Goal: Task Accomplishment & Management: Manage account settings

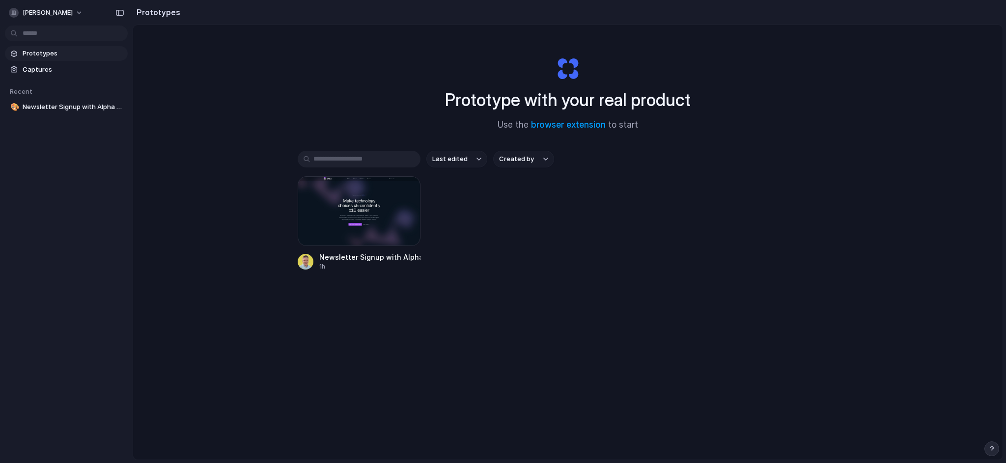
click at [531, 233] on div "Newsletter Signup with Alpha Participation 1h" at bounding box center [568, 223] width 540 height 95
click at [496, 264] on div "Newsletter Signup with Alpha Participation 1h" at bounding box center [568, 223] width 540 height 95
click at [375, 262] on div "Newsletter Signup with Alpha Participation" at bounding box center [369, 257] width 101 height 10
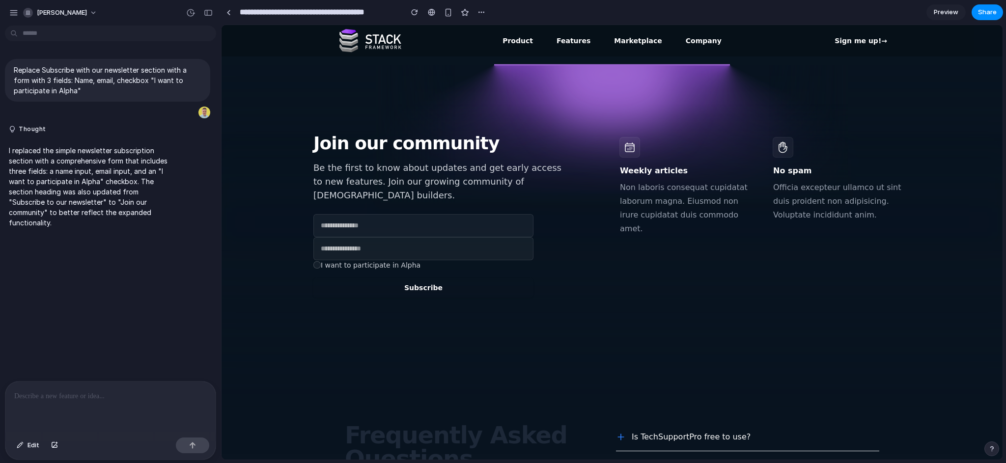
scroll to position [1971, 0]
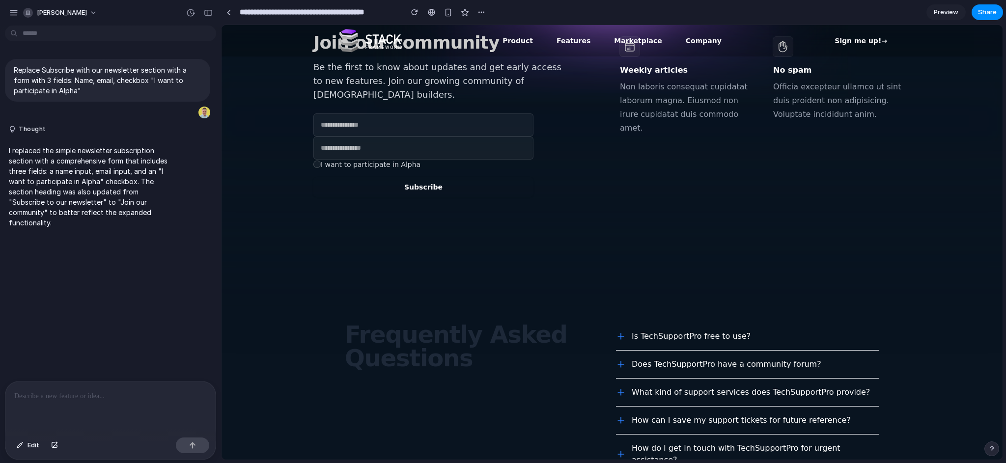
click at [349, 113] on input "text" at bounding box center [423, 124] width 220 height 23
click at [351, 137] on input "email" at bounding box center [423, 148] width 220 height 23
click at [402, 168] on section "Join our community Be the first to know about updates and get early access to n…" at bounding box center [612, 115] width 781 height 290
click at [399, 137] on input "email" at bounding box center [423, 148] width 220 height 23
click at [405, 113] on input "text" at bounding box center [423, 124] width 220 height 23
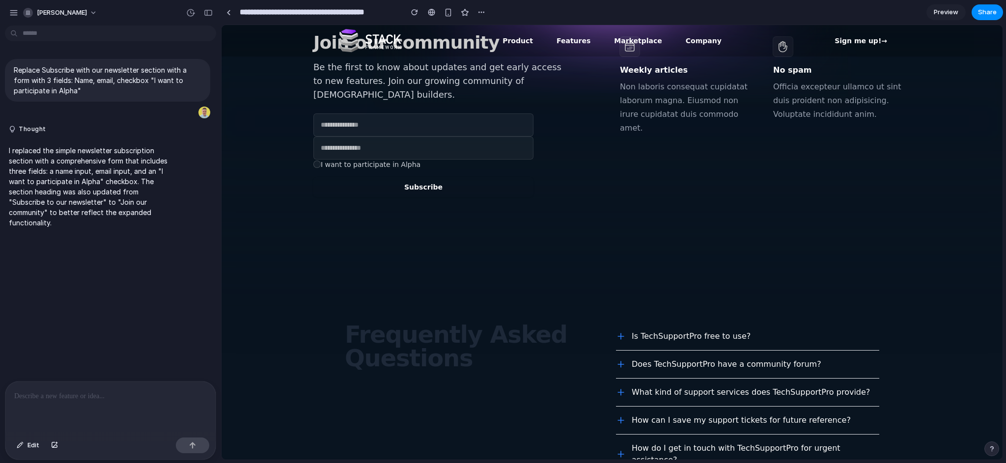
click at [407, 137] on input "email" at bounding box center [423, 148] width 220 height 23
click at [458, 181] on section "Join our community Be the first to know about updates and get early access to n…" at bounding box center [612, 115] width 781 height 290
click at [313, 161] on div at bounding box center [316, 164] width 7 height 7
click at [315, 162] on icon at bounding box center [317, 164] width 5 height 5
click at [442, 177] on button "Subscribe" at bounding box center [423, 187] width 220 height 20
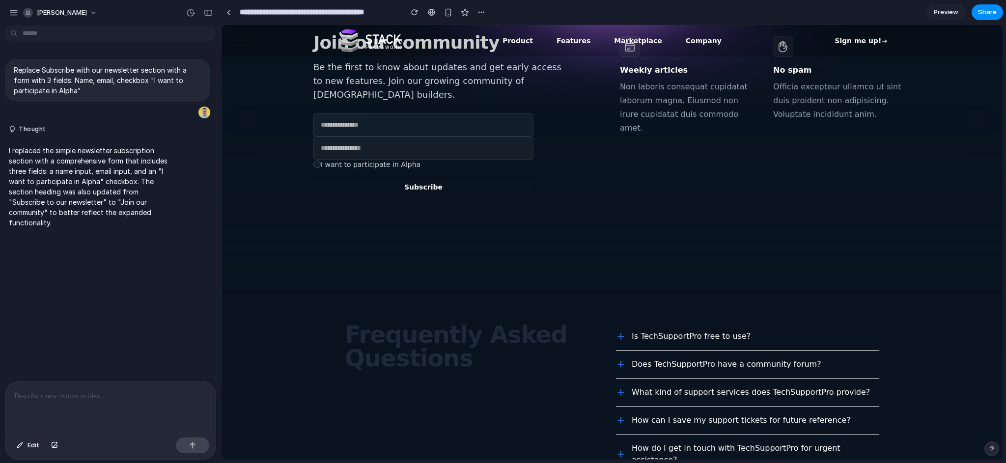
drag, startPoint x: 402, startPoint y: 184, endPoint x: 398, endPoint y: 177, distance: 7.9
click at [402, 184] on section "Join our community Be the first to know about updates and get early access to n…" at bounding box center [612, 115] width 781 height 290
click at [348, 113] on input "text" at bounding box center [423, 124] width 220 height 23
type input "*"
click at [349, 137] on input "email" at bounding box center [423, 148] width 220 height 23
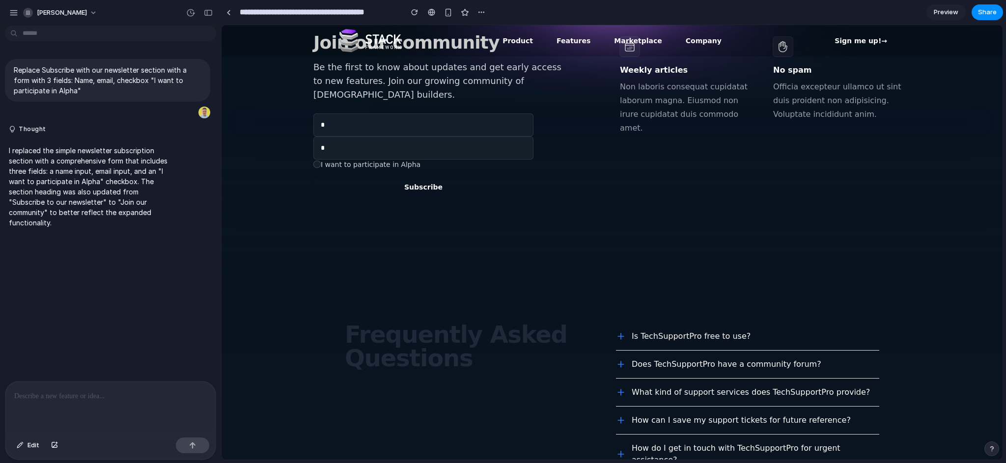
type input "*"
click at [427, 150] on section "Join our community Be the first to know about updates and get early access to n…" at bounding box center [612, 115] width 781 height 290
click at [423, 177] on button "Subscribe" at bounding box center [423, 187] width 220 height 20
click at [302, 103] on div "Join our community Be the first to know about updates and get early access to n…" at bounding box center [612, 115] width 629 height 164
click at [314, 116] on form "* * I want to participate in Alpha Subscribe" at bounding box center [423, 155] width 220 height 84
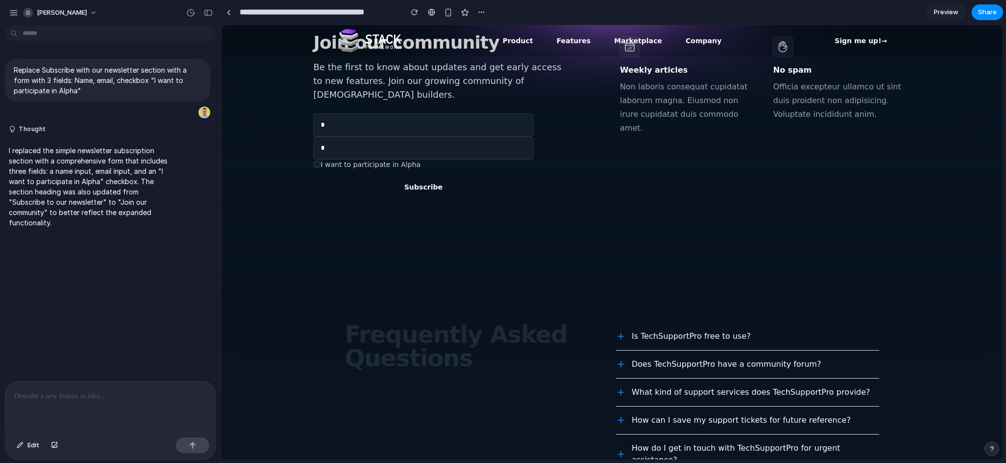
click at [315, 161] on div at bounding box center [316, 164] width 7 height 7
click at [421, 177] on button "Subscribe" at bounding box center [423, 187] width 220 height 20
drag, startPoint x: 404, startPoint y: 175, endPoint x: 438, endPoint y: 180, distance: 34.8
click at [407, 176] on section "Join our community Be the first to know about updates and get early access to n…" at bounding box center [612, 115] width 781 height 290
click at [569, 162] on section "Join our community Be the first to know about updates and get early access to n…" at bounding box center [612, 115] width 781 height 290
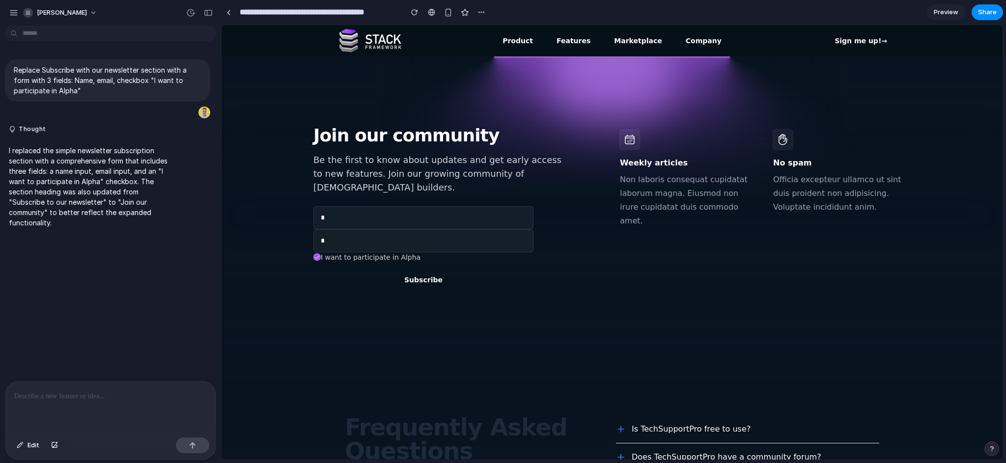
scroll to position [1828, 0]
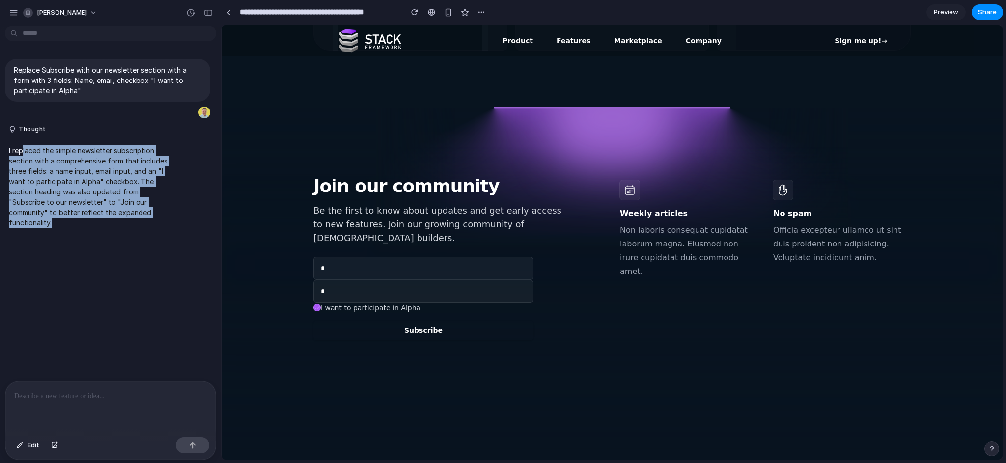
drag, startPoint x: 31, startPoint y: 163, endPoint x: 68, endPoint y: 235, distance: 81.1
click at [68, 235] on div "Replace Subscribe with our newsletter section with a form with 3 fields: Name, …" at bounding box center [107, 205] width 215 height 352
drag, startPoint x: 28, startPoint y: 152, endPoint x: 96, endPoint y: 236, distance: 107.6
click at [96, 236] on div "Replace Subscribe with our newsletter section with a form with 3 fields: Name, …" at bounding box center [107, 205] width 215 height 352
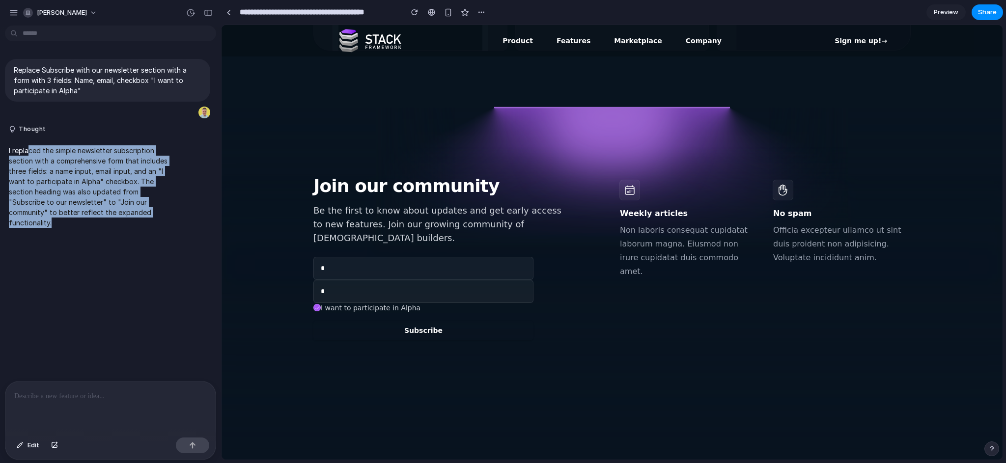
click at [96, 236] on div "Replace Subscribe with our newsletter section with a form with 3 fields: Name, …" at bounding box center [107, 205] width 215 height 352
drag, startPoint x: 64, startPoint y: 163, endPoint x: 92, endPoint y: 225, distance: 69.0
click at [92, 225] on p "I replaced the simple newsletter subscription section with a comprehensive form…" at bounding box center [91, 186] width 164 height 83
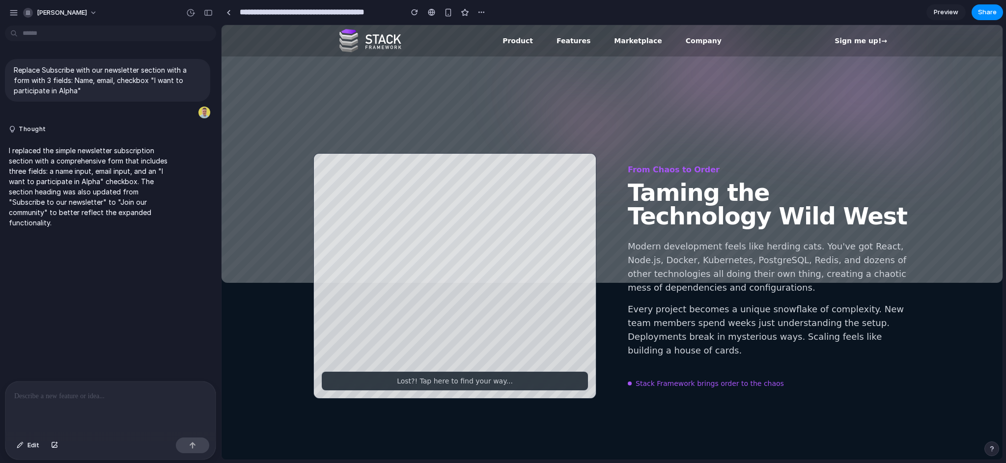
scroll to position [0, 0]
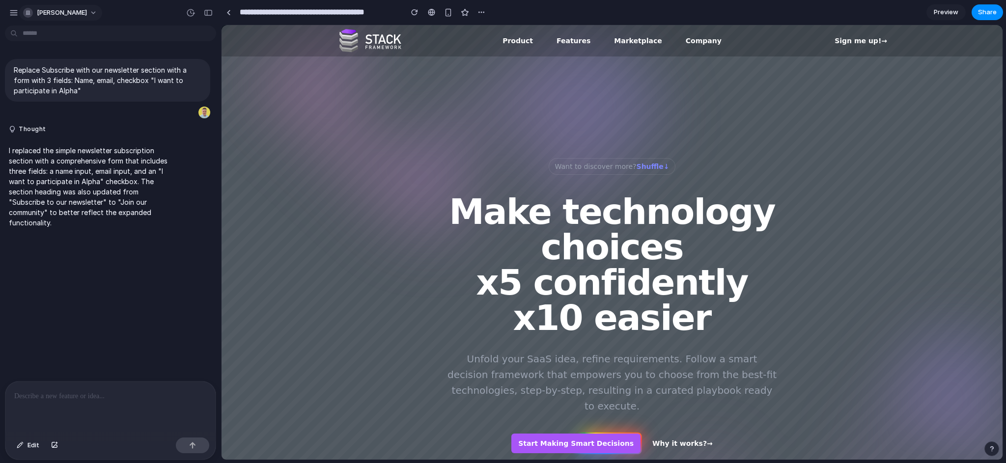
click at [76, 13] on button "[PERSON_NAME]" at bounding box center [60, 13] width 83 height 16
click at [81, 13] on div "Settings Invite members Change theme Sign out" at bounding box center [503, 231] width 1006 height 463
click at [81, 13] on button "[PERSON_NAME]" at bounding box center [60, 13] width 83 height 16
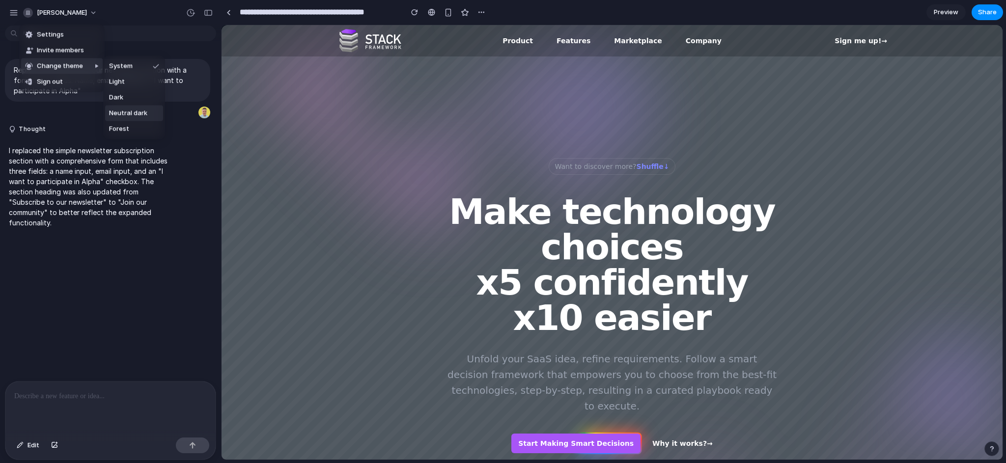
click at [131, 115] on span "Neutral dark" at bounding box center [128, 114] width 38 height 10
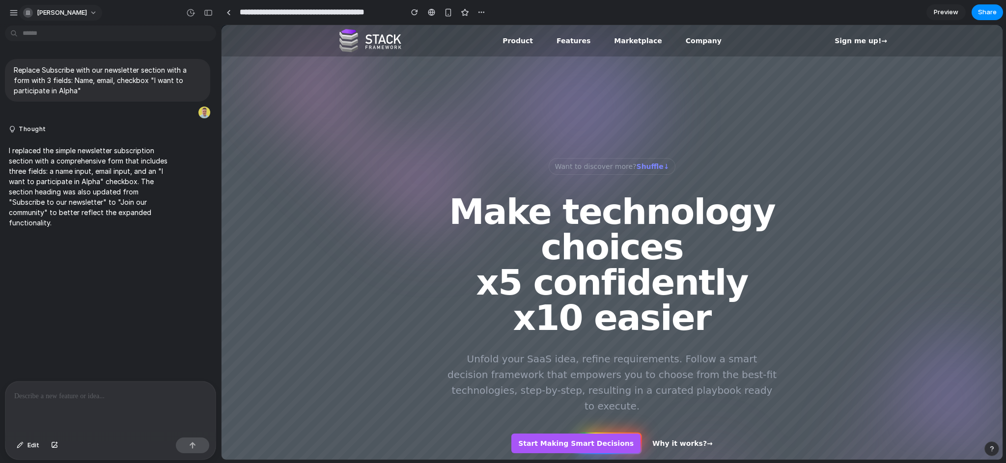
click at [76, 12] on button "[PERSON_NAME]" at bounding box center [60, 13] width 83 height 16
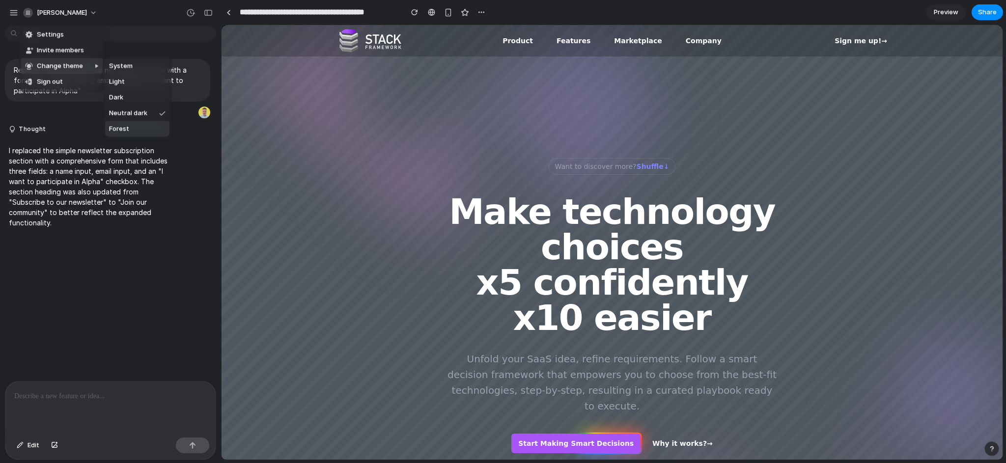
click at [134, 128] on li "Forest" at bounding box center [137, 129] width 64 height 16
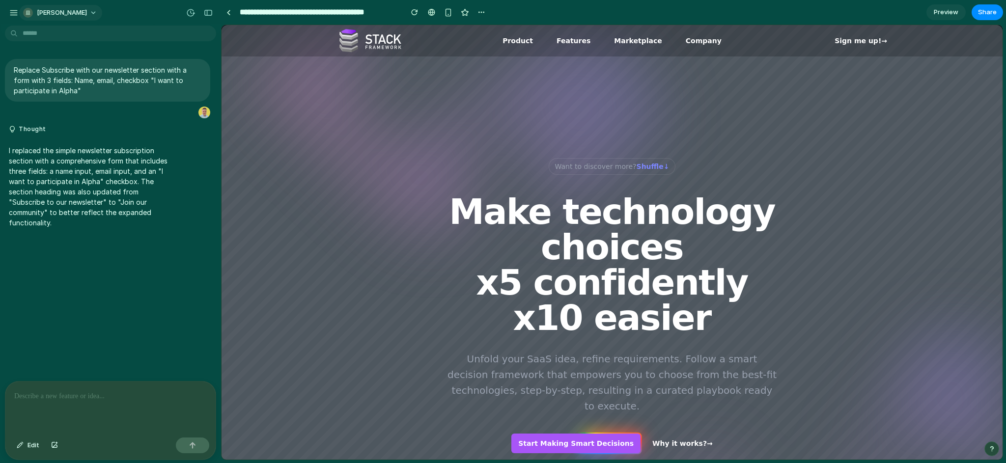
click at [72, 12] on span "[PERSON_NAME]" at bounding box center [62, 13] width 50 height 10
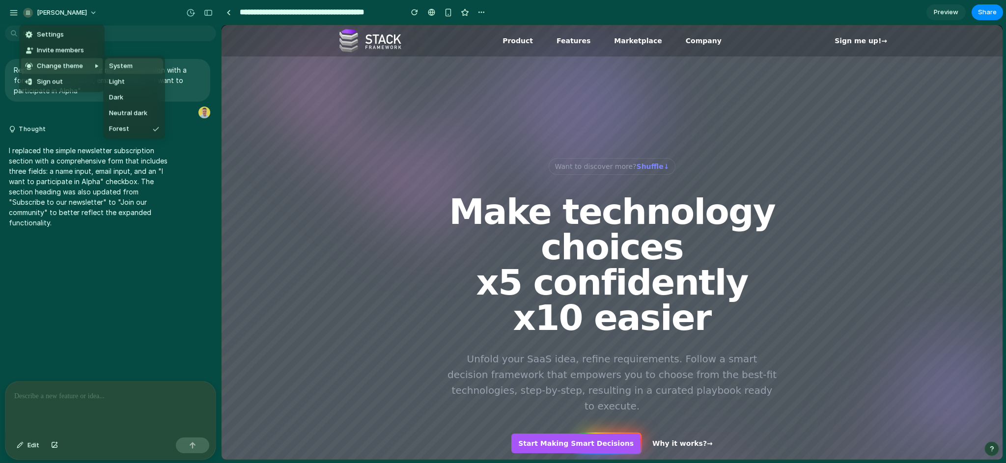
click at [137, 61] on li "System" at bounding box center [134, 66] width 58 height 16
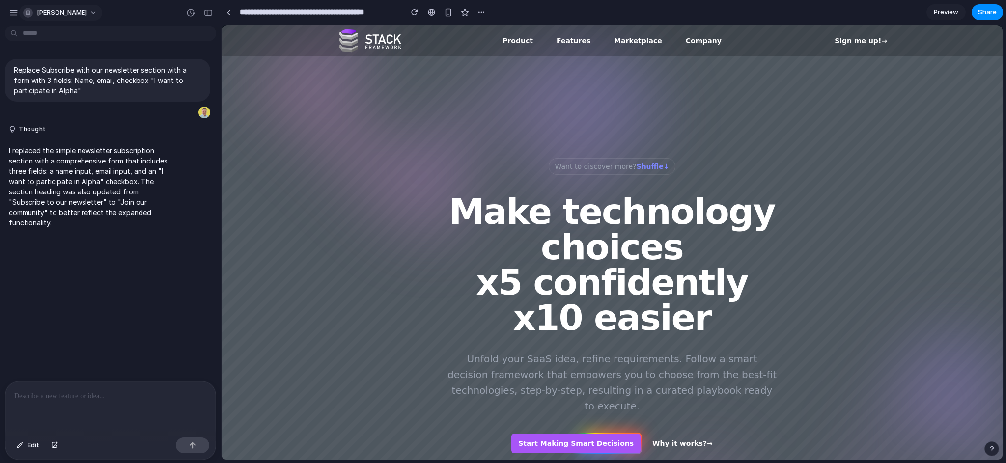
click at [51, 13] on span "[PERSON_NAME]" at bounding box center [62, 13] width 50 height 10
click at [65, 35] on li "Settings" at bounding box center [62, 35] width 82 height 16
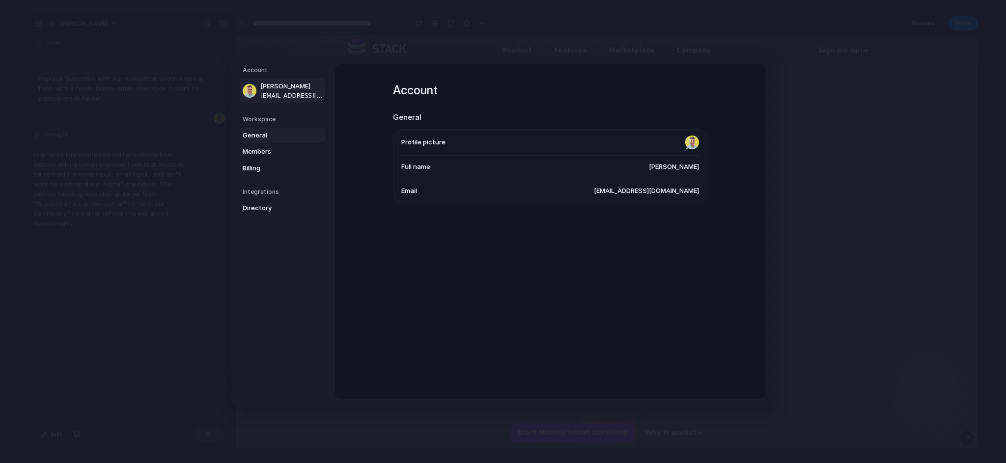
click at [274, 134] on span "General" at bounding box center [274, 136] width 63 height 10
click at [533, 102] on div "Workspace General Name [PERSON_NAME] URL [PERSON_NAME] Data region [GEOGRAPHIC_…" at bounding box center [550, 184] width 314 height 240
click at [281, 151] on span "Members" at bounding box center [274, 152] width 63 height 10
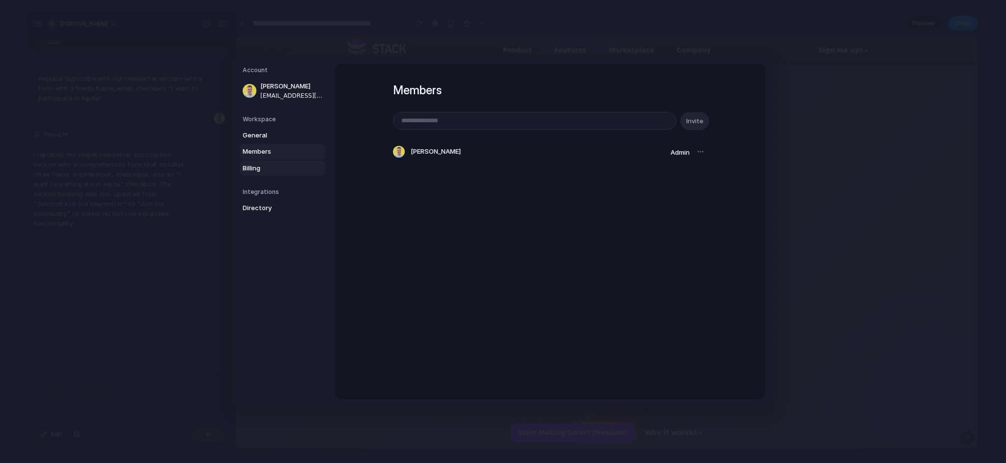
click at [281, 167] on span "Billing" at bounding box center [274, 169] width 63 height 10
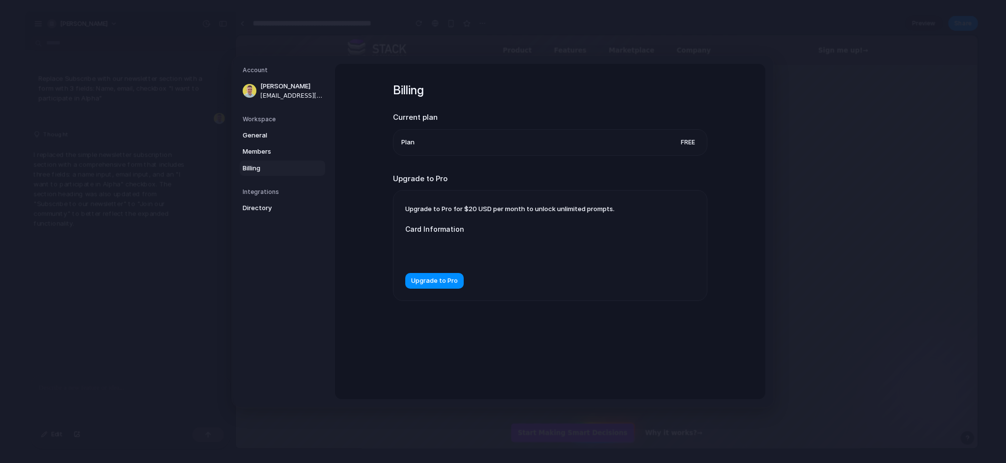
click at [280, 190] on h5 "Integrations" at bounding box center [284, 192] width 83 height 9
click at [270, 213] on span "Directory" at bounding box center [274, 208] width 63 height 10
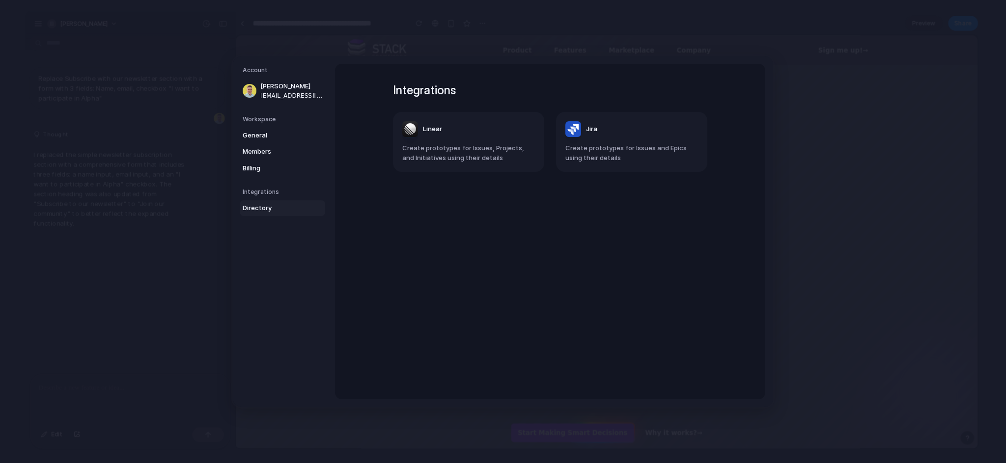
click at [645, 254] on div "Integrations Linear Create prototypes for Issues, Projects, and Initiatives usi…" at bounding box center [550, 232] width 350 height 336
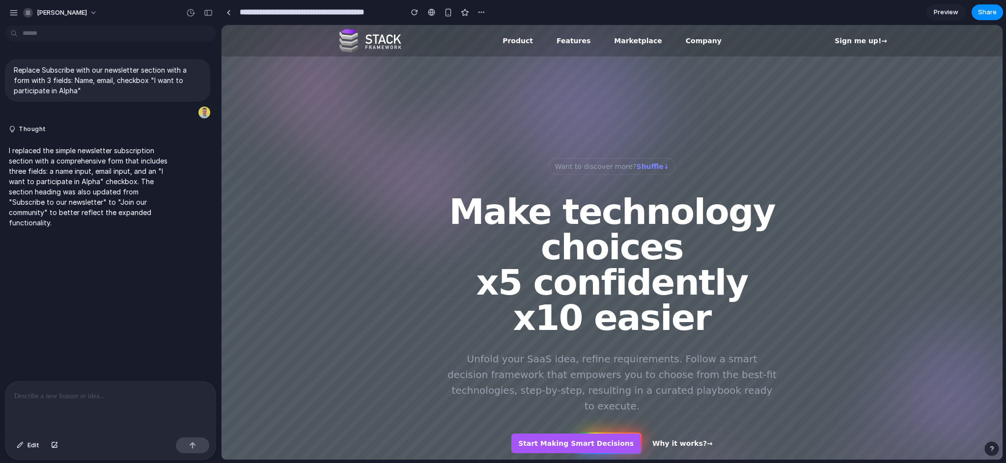
click at [350, 184] on section "Want to discover more? Shuffle ↓ Make technology choices x5 confidently x10 eas…" at bounding box center [612, 301] width 781 height 491
click at [349, 147] on section "Want to discover more? Shuffle ↓ Make technology choices x5 confidently x10 eas…" at bounding box center [612, 301] width 781 height 491
click at [341, 118] on section "Want to discover more? Shuffle ↓ Make technology choices x5 confidently x10 eas…" at bounding box center [612, 301] width 781 height 491
click at [231, 13] on link at bounding box center [228, 12] width 15 height 15
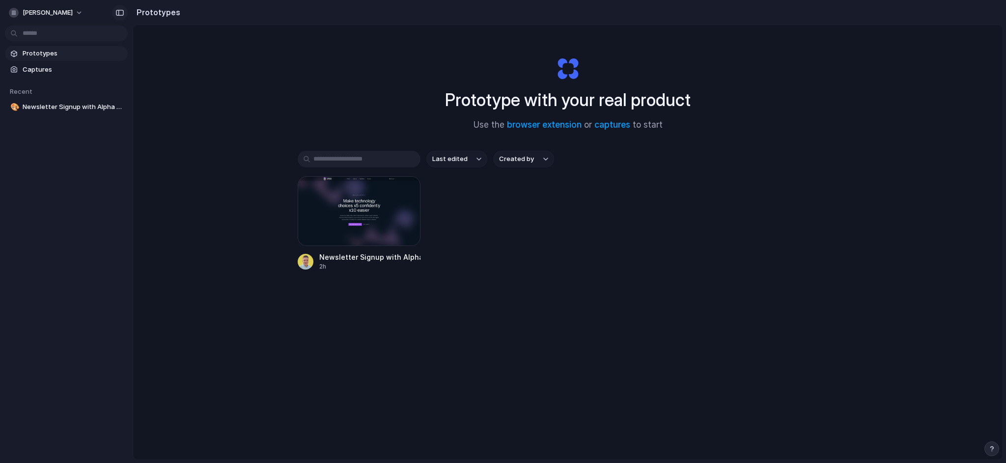
click at [126, 12] on button "button" at bounding box center [120, 13] width 16 height 16
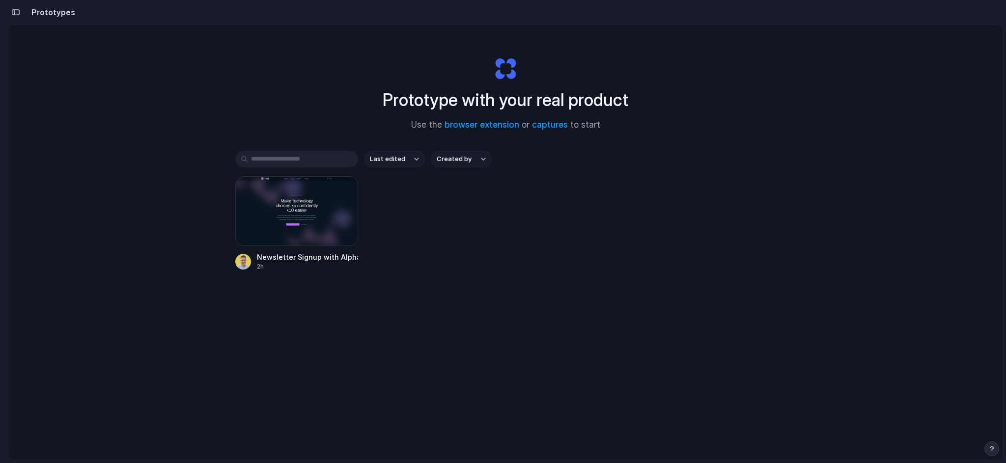
click at [15, 12] on div "button" at bounding box center [15, 12] width 9 height 7
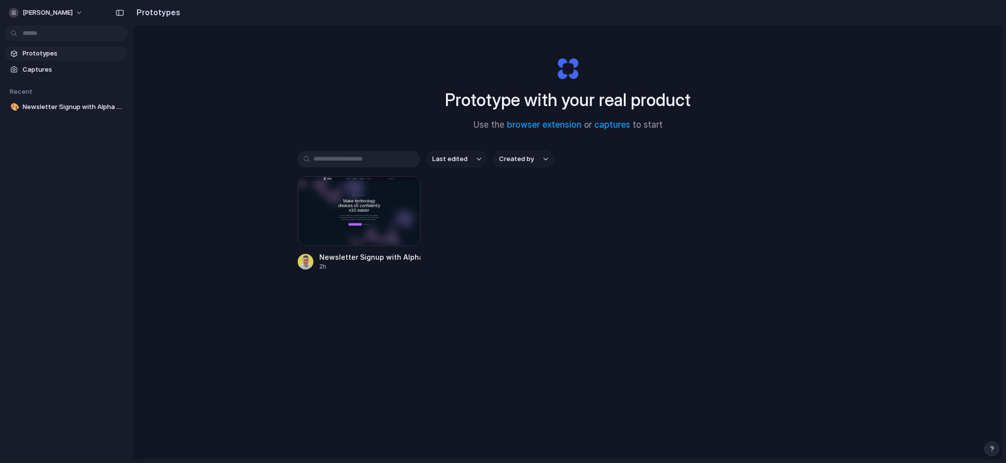
click at [872, 90] on div "Prototype with your real product Use the browser extension or captures to start…" at bounding box center [568, 268] width 870 height 487
drag, startPoint x: 477, startPoint y: 63, endPoint x: 765, endPoint y: 160, distance: 304.6
click at [765, 160] on div "Prototype with your real product Use the browser extension or captures to start…" at bounding box center [568, 268] width 870 height 487
click at [765, 160] on div "Last edited Created by" at bounding box center [568, 159] width 540 height 17
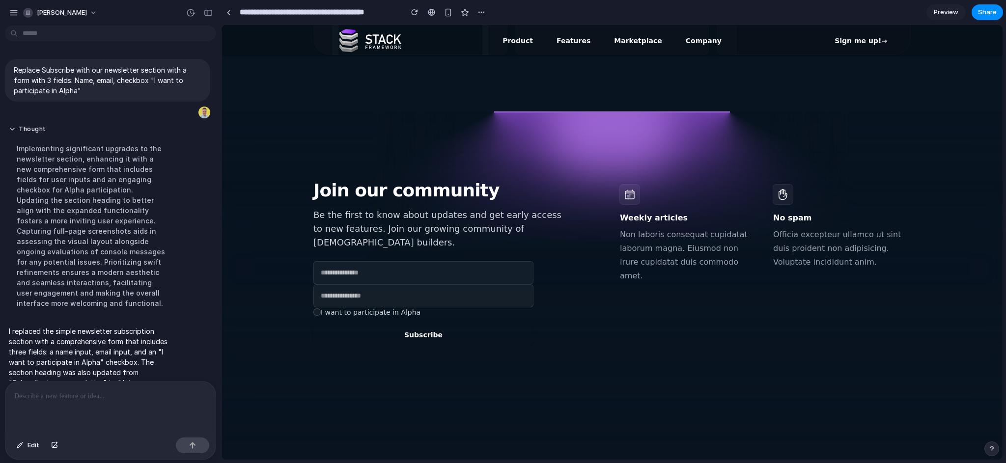
scroll to position [42, 0]
